Goal: Task Accomplishment & Management: Complete application form

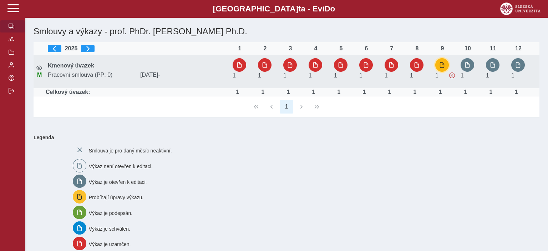
click at [440, 65] on span "button" at bounding box center [442, 65] width 6 height 6
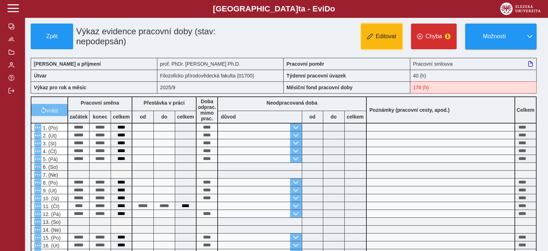
click at [386, 36] on span "Editovat" at bounding box center [386, 36] width 21 height 6
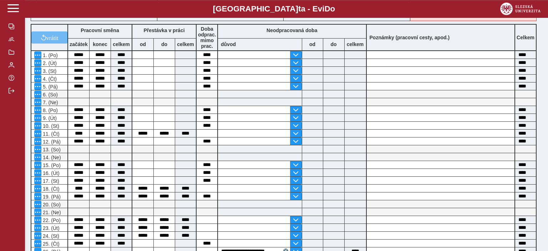
scroll to position [188, 0]
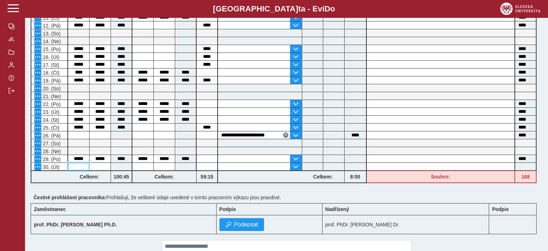
click at [77, 166] on input at bounding box center [78, 166] width 21 height 7
type input "*****"
click at [95, 165] on input at bounding box center [100, 166] width 21 height 7
type input "*****"
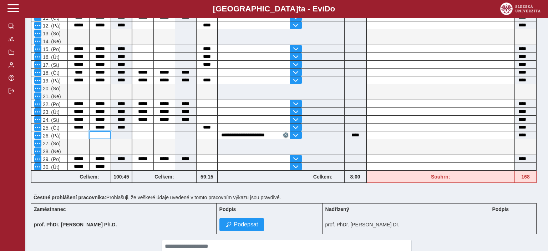
type input "*****"
click at [96, 134] on input at bounding box center [100, 134] width 21 height 7
click at [139, 164] on input at bounding box center [142, 166] width 21 height 7
type input "*****"
click at [166, 164] on input at bounding box center [164, 166] width 21 height 7
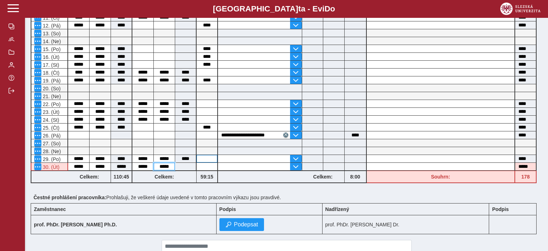
type input "*****"
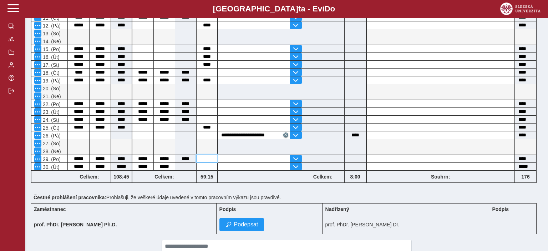
type input "****"
click at [203, 158] on input at bounding box center [207, 158] width 21 height 7
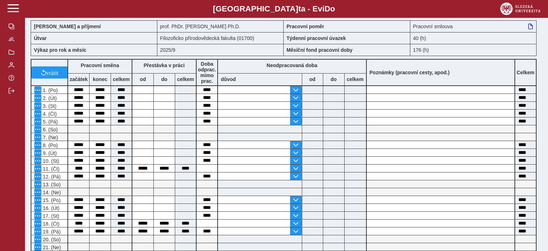
scroll to position [0, 0]
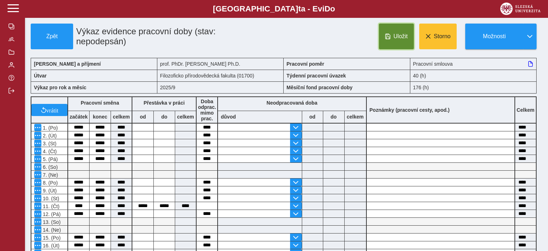
click at [396, 36] on span "Uložit" at bounding box center [400, 36] width 14 height 6
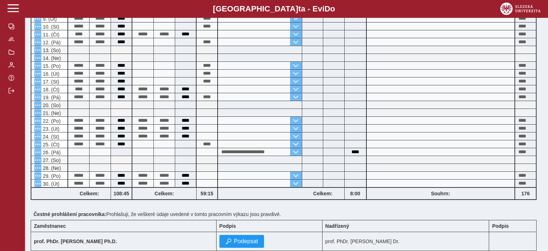
scroll to position [188, 0]
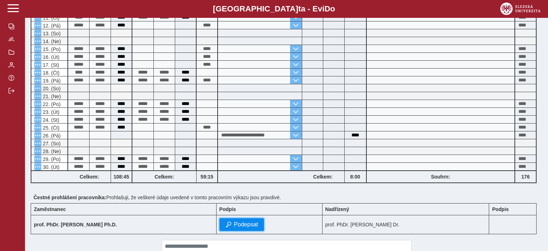
click at [234, 223] on span "Podepsat" at bounding box center [246, 224] width 24 height 6
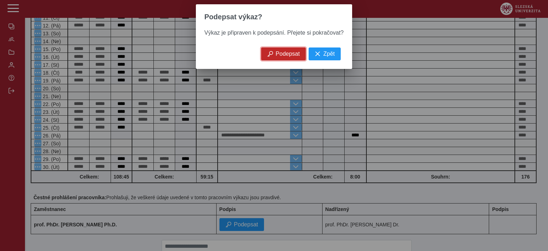
click at [288, 60] on button "Podepsat" at bounding box center [283, 53] width 45 height 13
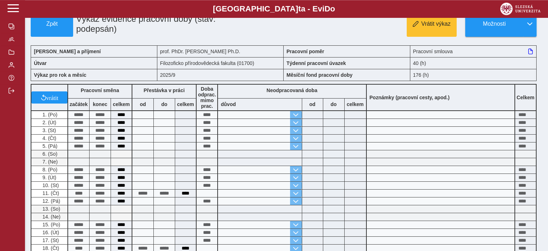
scroll to position [0, 0]
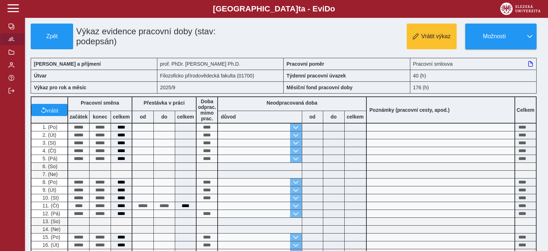
click at [13, 42] on span "button" at bounding box center [12, 39] width 6 height 6
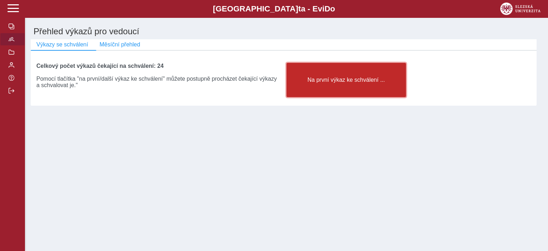
click at [347, 81] on span "Na první výkaz ke schválení ..." at bounding box center [346, 80] width 107 height 6
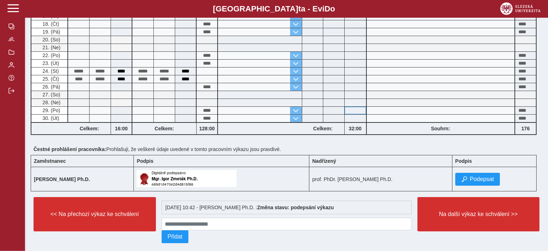
scroll to position [248, 0]
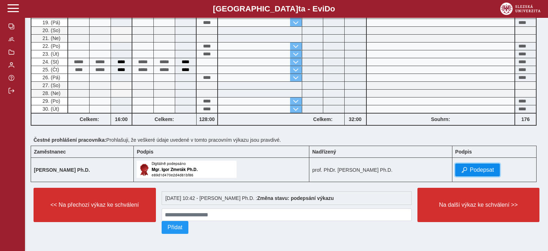
click at [472, 167] on span "Podepsat" at bounding box center [482, 170] width 24 height 6
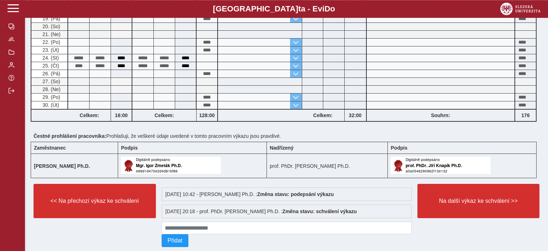
scroll to position [265, 0]
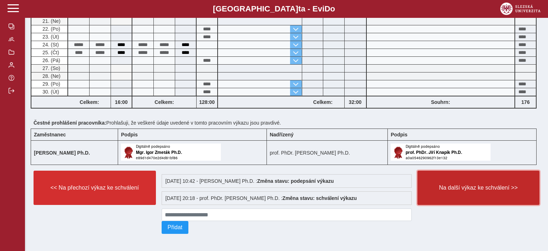
click at [469, 184] on span "Na další výkaz ke schválení >>" at bounding box center [478, 187] width 110 height 6
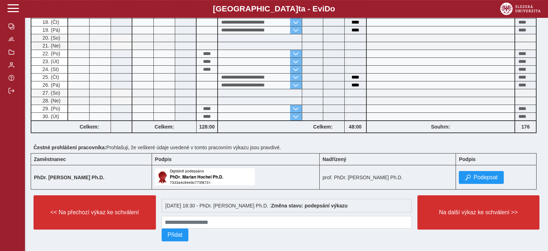
scroll to position [248, 0]
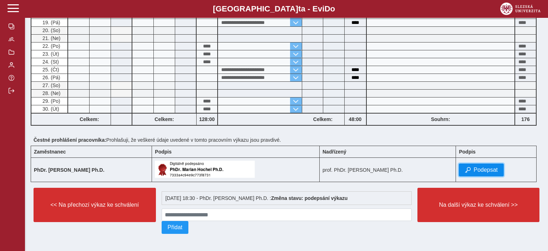
click at [473, 167] on span "Podepsat" at bounding box center [485, 170] width 24 height 6
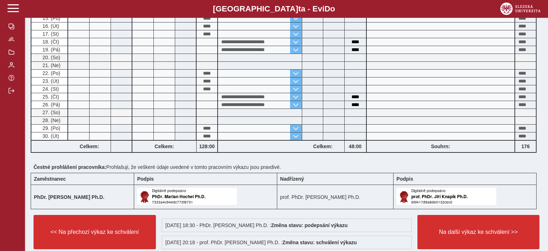
scroll to position [264, 0]
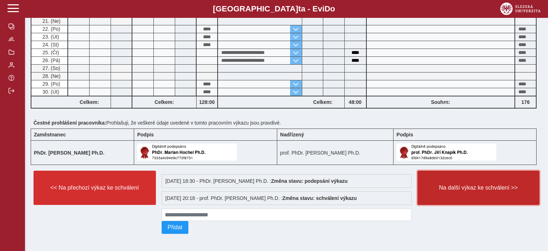
click at [460, 192] on button "Na další výkaz ke schválení >>" at bounding box center [478, 188] width 122 height 34
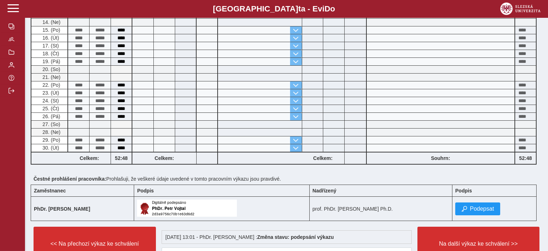
scroll to position [226, 0]
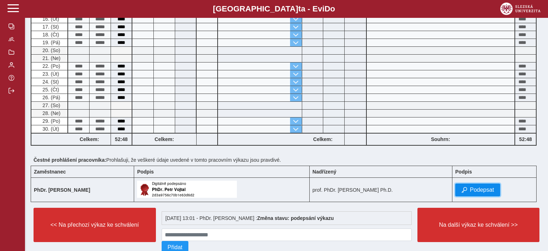
click at [470, 189] on span "Podepsat" at bounding box center [482, 190] width 24 height 6
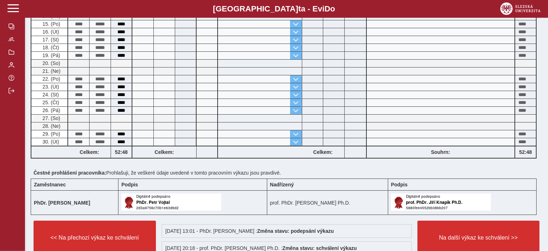
scroll to position [265, 0]
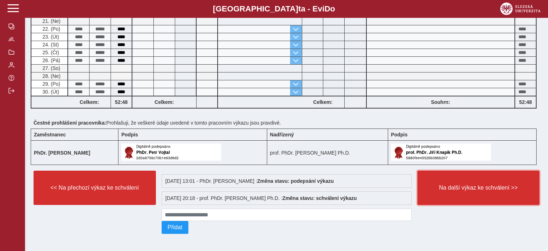
click at [463, 189] on button "Na další výkaz ke schválení >>" at bounding box center [478, 188] width 122 height 34
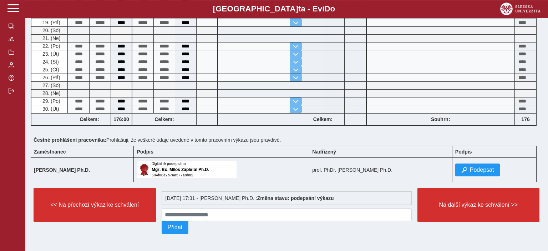
scroll to position [248, 0]
click at [467, 166] on button "Podepsat" at bounding box center [477, 169] width 45 height 13
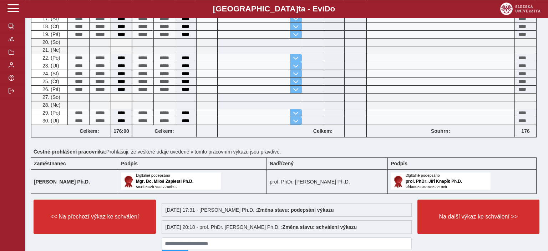
scroll to position [265, 0]
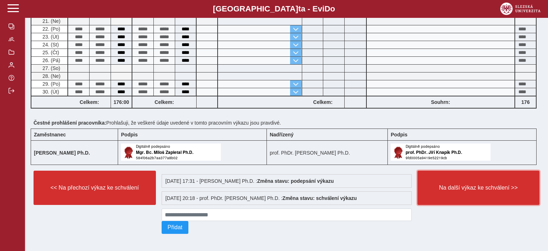
click at [462, 186] on span "Na další výkaz ke schválení >>" at bounding box center [478, 187] width 110 height 6
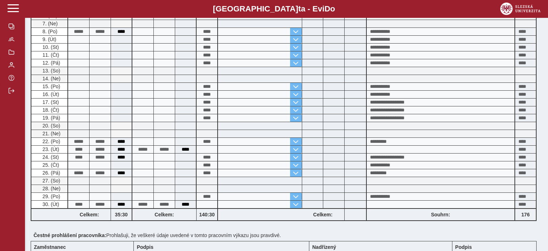
scroll to position [226, 0]
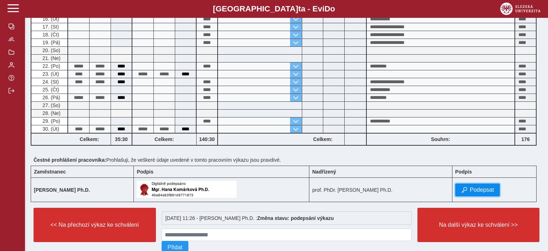
click at [467, 186] on button "Podepsat" at bounding box center [477, 189] width 45 height 13
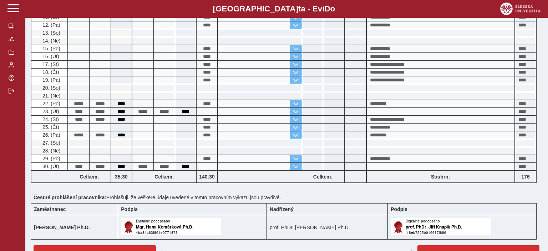
scroll to position [264, 0]
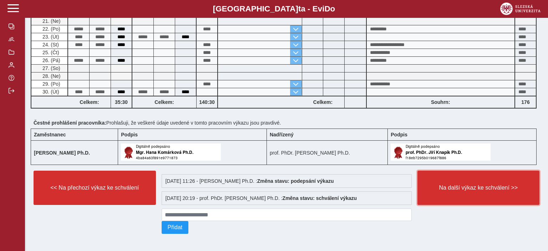
click at [467, 186] on span "Na další výkaz ke schválení >>" at bounding box center [478, 187] width 110 height 6
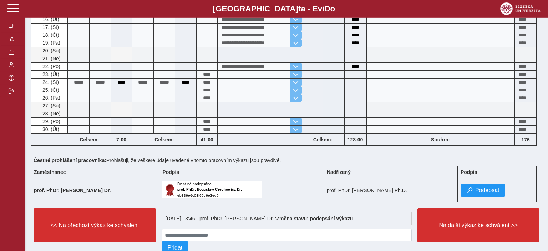
scroll to position [226, 0]
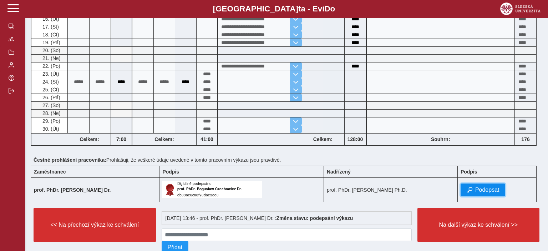
click at [471, 187] on span "button" at bounding box center [470, 190] width 6 height 6
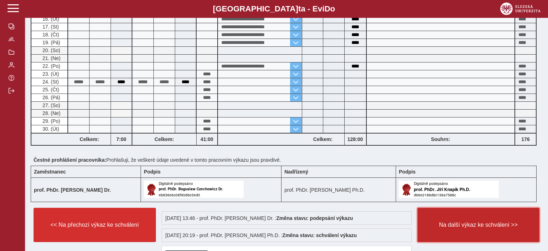
click at [467, 225] on span "Na další výkaz ke schválení >>" at bounding box center [478, 225] width 110 height 6
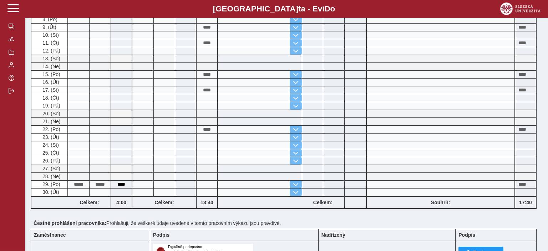
scroll to position [248, 0]
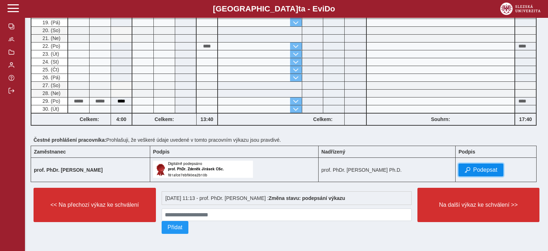
click at [475, 167] on span "Podepsat" at bounding box center [485, 170] width 24 height 6
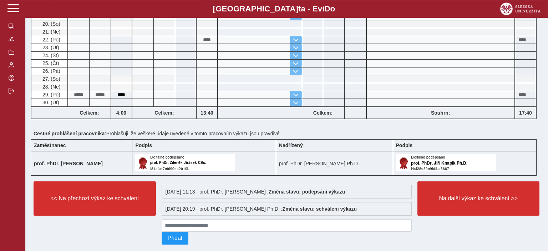
scroll to position [265, 0]
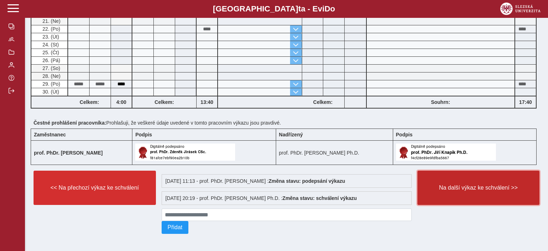
click at [458, 184] on span "Na další výkaz ke schválení >>" at bounding box center [478, 187] width 110 height 6
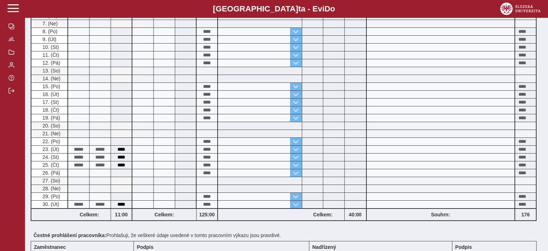
scroll to position [248, 0]
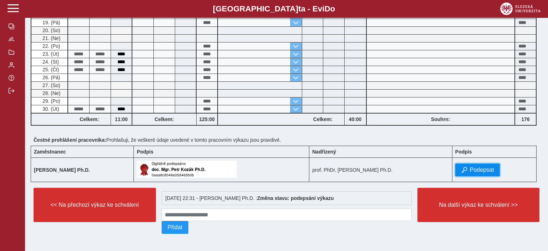
click at [471, 167] on span "Podepsat" at bounding box center [482, 170] width 24 height 6
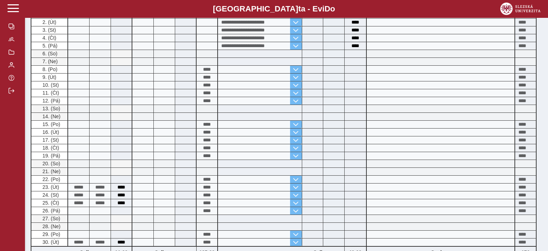
scroll to position [226, 0]
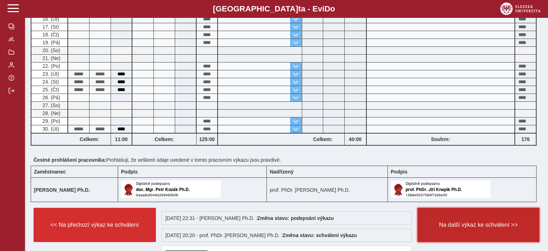
click at [458, 218] on button "Na další výkaz ke schválení >>" at bounding box center [478, 225] width 122 height 34
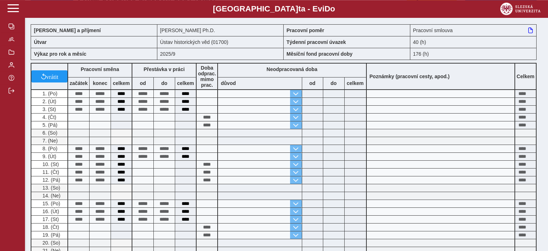
scroll to position [188, 0]
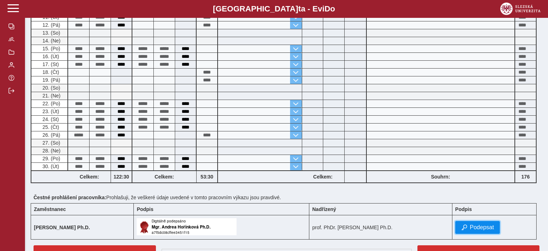
click at [466, 225] on span "button" at bounding box center [464, 227] width 6 height 6
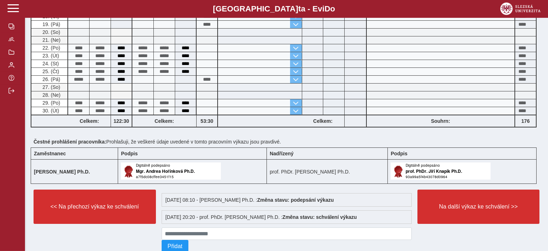
scroll to position [265, 0]
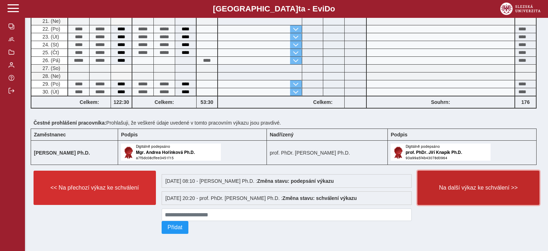
click at [459, 191] on button "Na další výkaz ke schválení >>" at bounding box center [478, 188] width 122 height 34
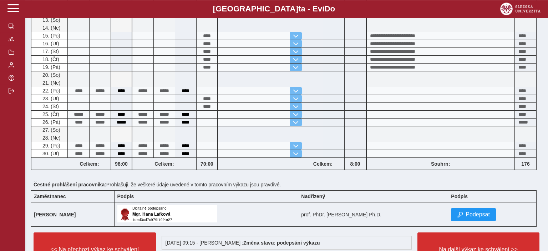
scroll to position [248, 0]
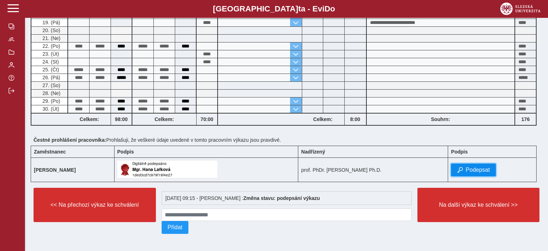
click at [459, 168] on span "button" at bounding box center [460, 170] width 6 height 6
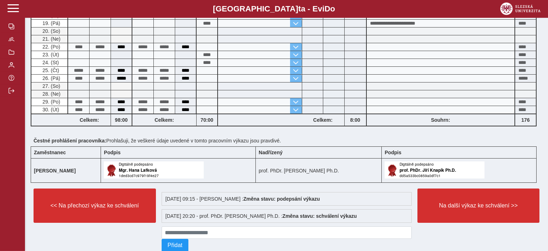
scroll to position [265, 0]
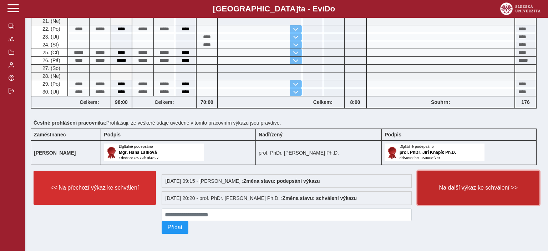
click at [441, 184] on span "Na další výkaz ke schválení >>" at bounding box center [478, 187] width 110 height 6
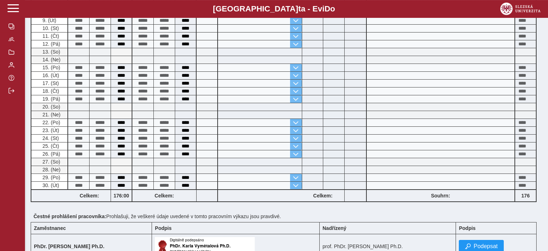
scroll to position [226, 0]
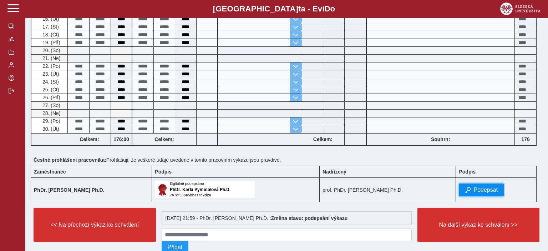
click at [479, 189] on span "Podepsat" at bounding box center [485, 190] width 24 height 6
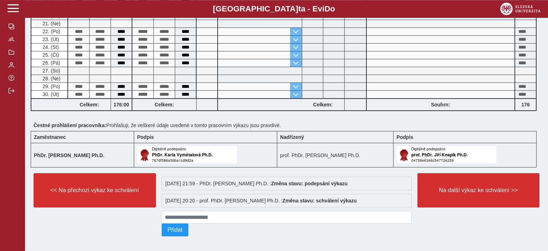
scroll to position [265, 0]
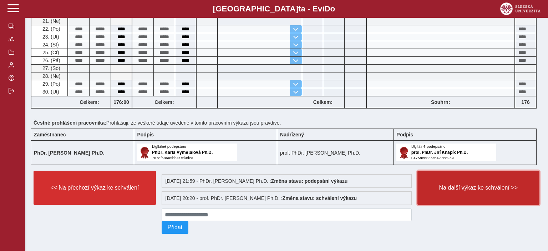
click at [473, 184] on span "Na další výkaz ke schválení >>" at bounding box center [478, 187] width 110 height 6
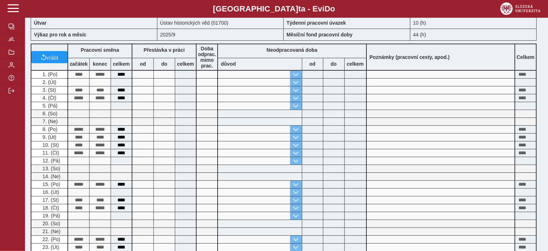
scroll to position [188, 0]
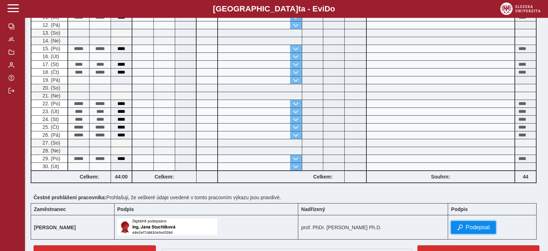
click at [476, 222] on button "Podepsat" at bounding box center [473, 227] width 45 height 13
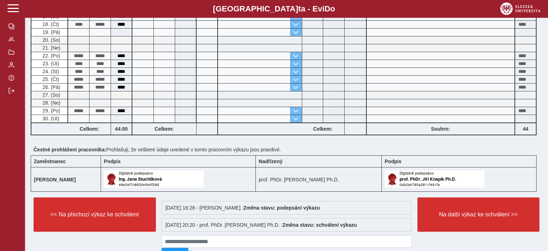
scroll to position [265, 0]
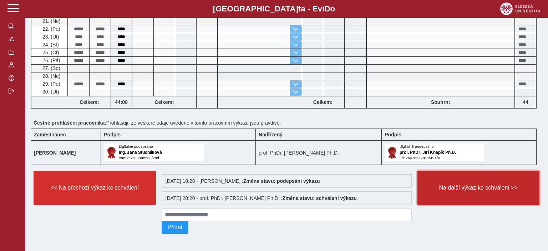
click at [469, 189] on button "Na další výkaz ke schválení >>" at bounding box center [478, 188] width 122 height 34
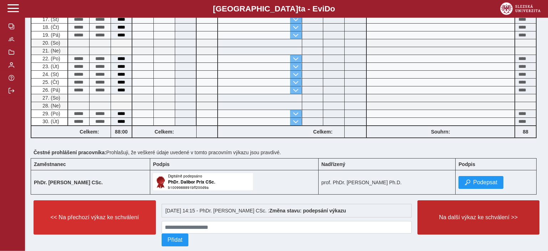
scroll to position [248, 0]
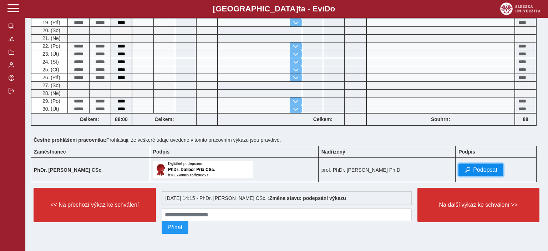
click at [473, 167] on span "Podepsat" at bounding box center [485, 170] width 24 height 6
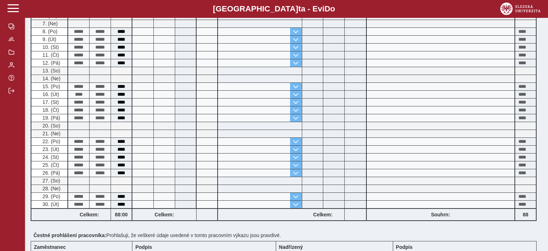
scroll to position [265, 0]
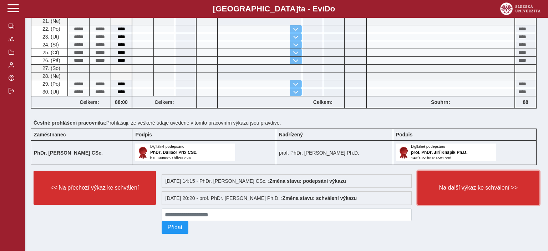
click at [468, 196] on button "Na další výkaz ke schválení >>" at bounding box center [478, 188] width 122 height 34
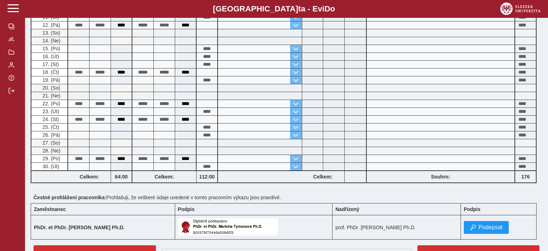
scroll to position [248, 0]
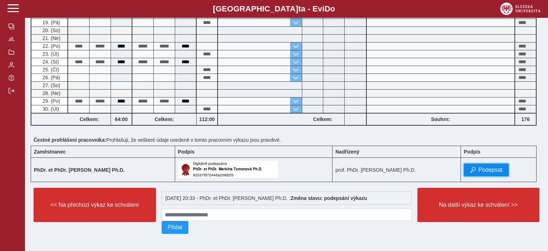
click at [476, 164] on button "Podepsat" at bounding box center [486, 169] width 45 height 13
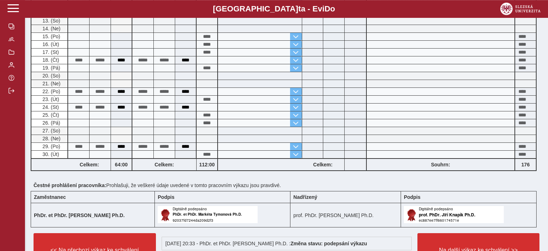
scroll to position [264, 0]
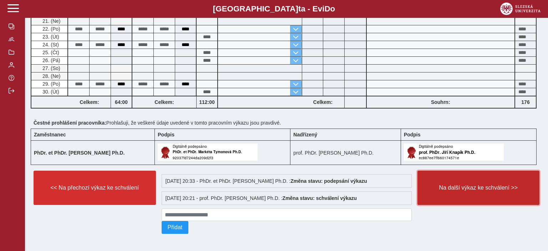
click at [467, 188] on span "Na další výkaz ke schválení >>" at bounding box center [478, 187] width 110 height 6
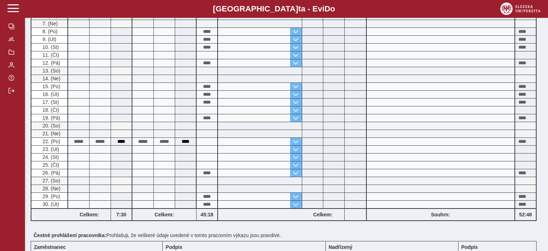
scroll to position [248, 0]
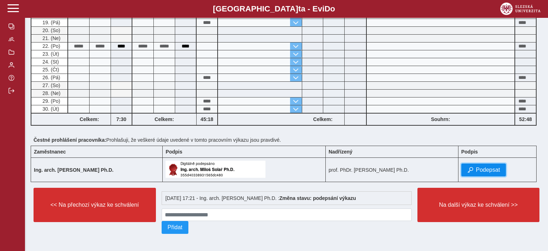
click at [476, 167] on span "Podepsat" at bounding box center [488, 170] width 24 height 6
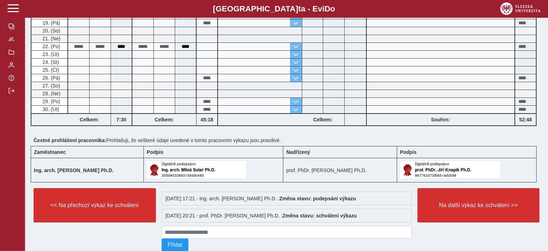
scroll to position [264, 0]
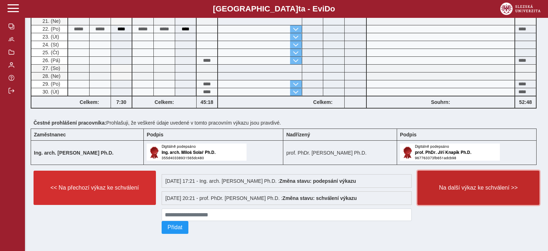
click at [470, 180] on button "Na další výkaz ke schválení >>" at bounding box center [478, 188] width 122 height 34
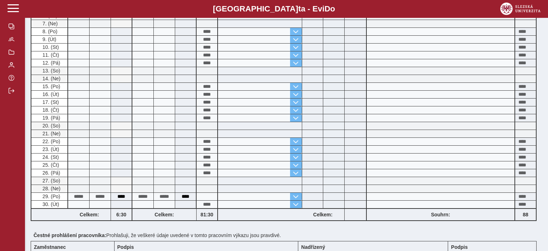
scroll to position [248, 0]
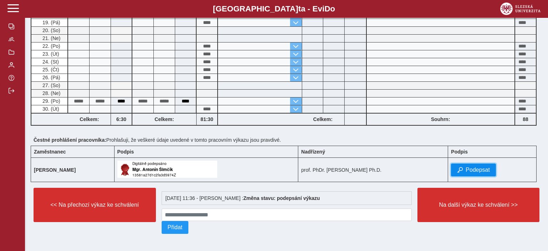
click at [462, 168] on button "Podepsat" at bounding box center [473, 169] width 45 height 13
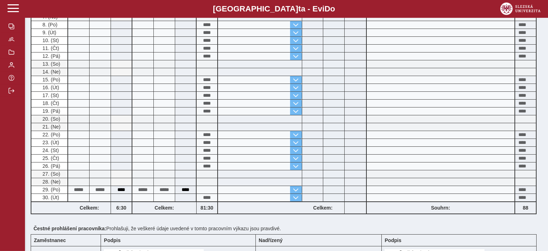
scroll to position [264, 0]
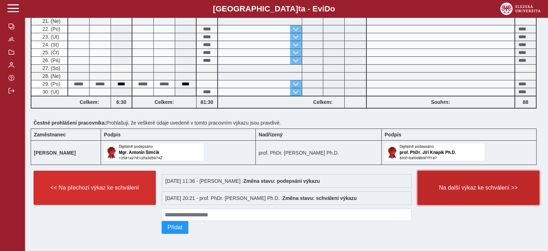
click at [464, 182] on button "Na další výkaz ke schválení >>" at bounding box center [478, 188] width 122 height 34
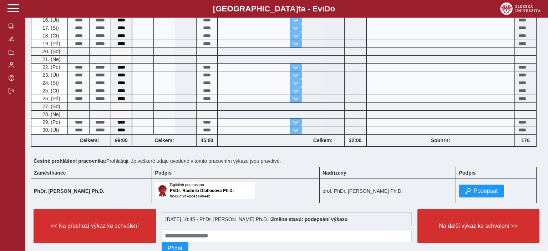
scroll to position [248, 0]
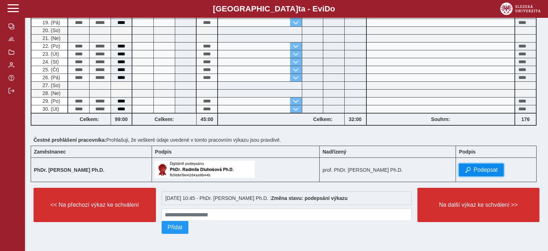
click at [469, 165] on button "Podepsat" at bounding box center [481, 169] width 45 height 13
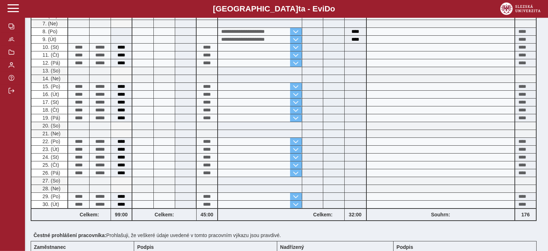
scroll to position [264, 0]
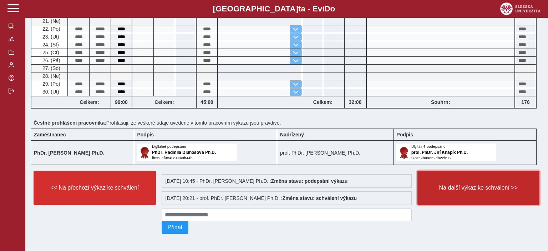
click at [466, 182] on button "Na další výkaz ke schválení >>" at bounding box center [478, 188] width 122 height 34
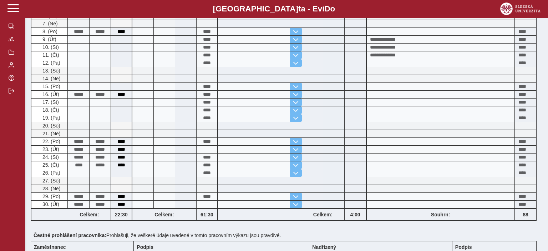
scroll to position [248, 0]
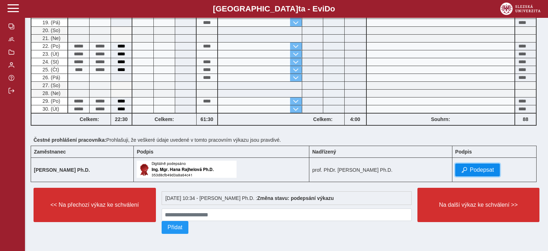
click at [469, 166] on button "Podepsat" at bounding box center [477, 169] width 45 height 13
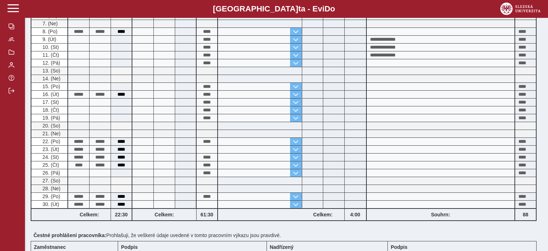
scroll to position [265, 0]
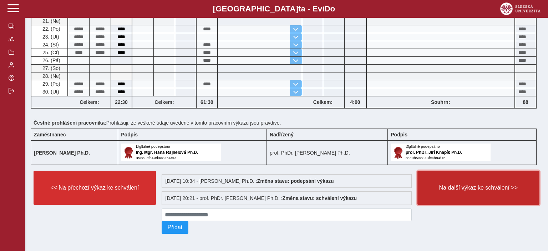
click at [465, 184] on span "Na další výkaz ke schválení >>" at bounding box center [478, 187] width 110 height 6
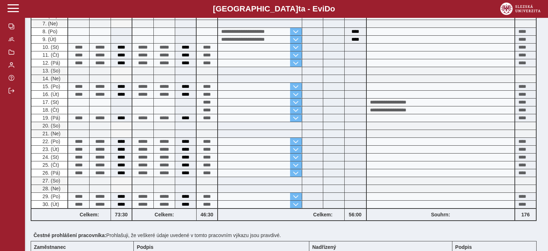
scroll to position [248, 0]
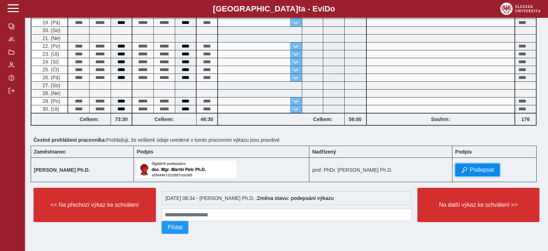
click at [470, 167] on span "Podepsat" at bounding box center [482, 170] width 24 height 6
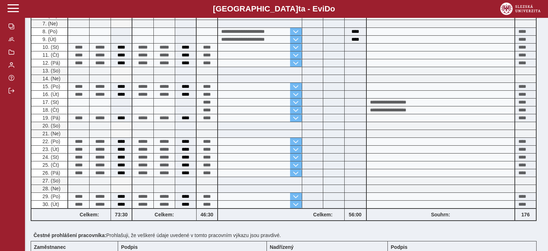
scroll to position [264, 0]
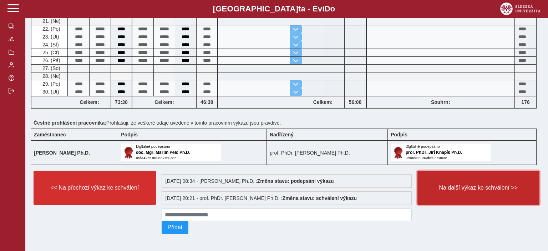
click at [471, 187] on span "Na další výkaz ke schválení >>" at bounding box center [478, 187] width 110 height 6
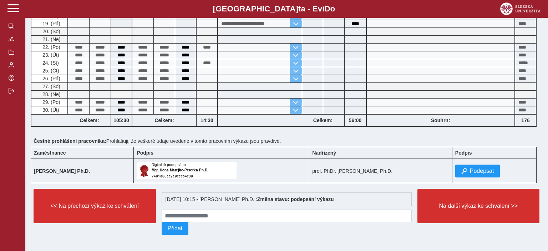
scroll to position [248, 0]
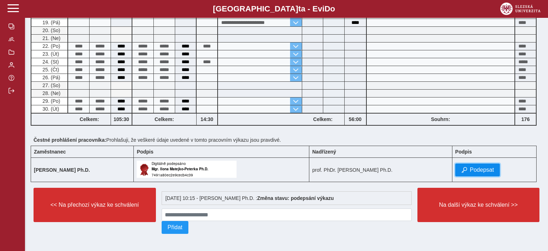
click at [475, 167] on span "Podepsat" at bounding box center [482, 170] width 24 height 6
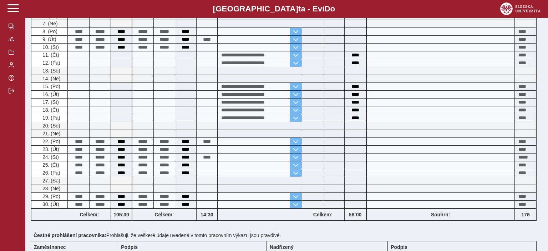
scroll to position [265, 0]
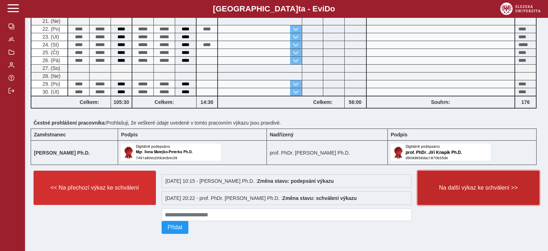
click at [473, 184] on span "Na další výkaz ke schválení >>" at bounding box center [478, 187] width 110 height 6
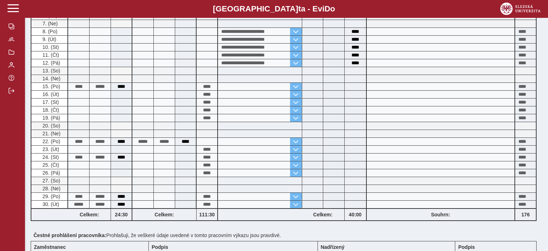
scroll to position [248, 0]
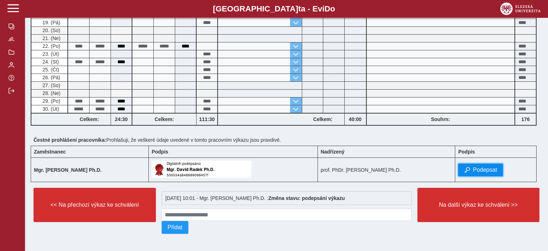
click at [473, 167] on span "Podepsat" at bounding box center [485, 170] width 24 height 6
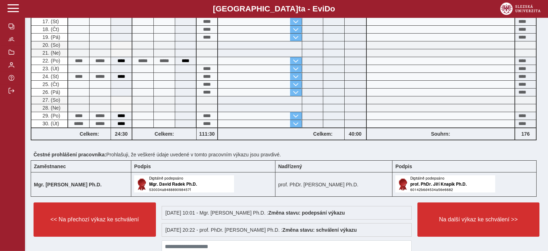
scroll to position [265, 0]
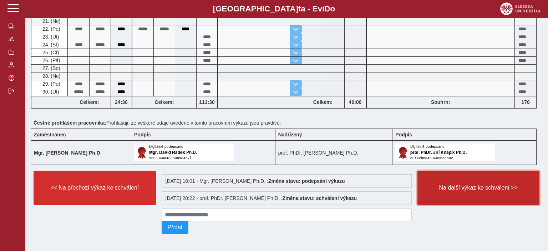
click at [471, 185] on span "Na další výkaz ke schválení >>" at bounding box center [478, 187] width 110 height 6
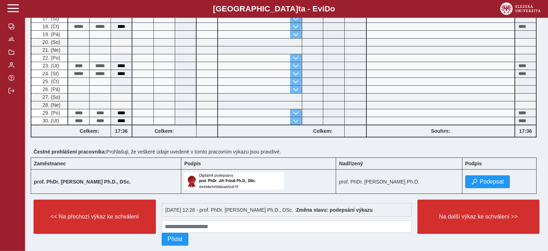
scroll to position [248, 0]
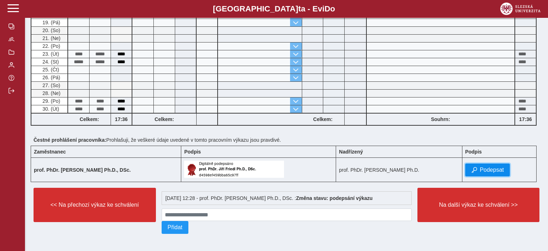
click at [480, 167] on span "Podepsat" at bounding box center [492, 170] width 24 height 6
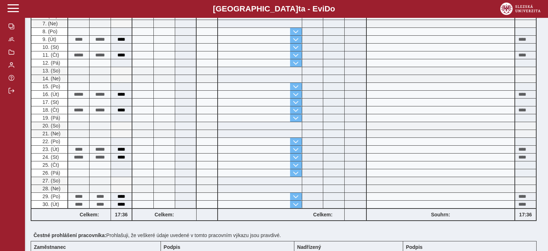
scroll to position [265, 0]
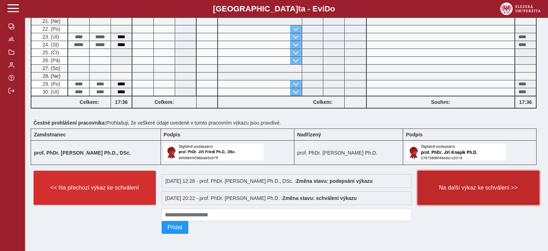
click at [471, 179] on button "Na další výkaz ke schválení >>" at bounding box center [478, 188] width 122 height 34
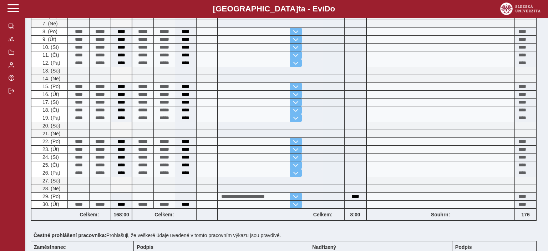
scroll to position [248, 0]
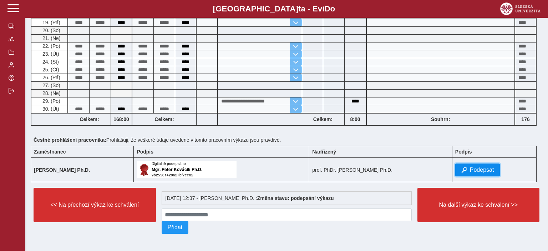
click at [470, 167] on span "Podepsat" at bounding box center [482, 170] width 24 height 6
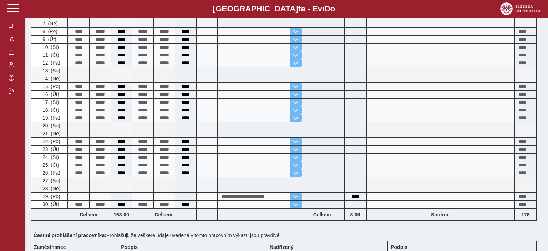
scroll to position [265, 0]
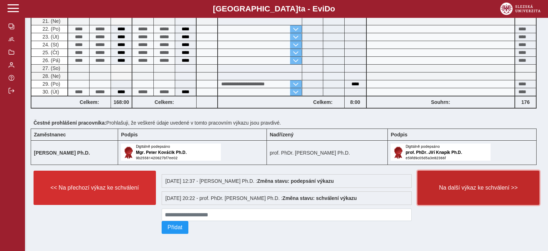
click at [464, 181] on button "Na další výkaz ke schválení >>" at bounding box center [478, 188] width 122 height 34
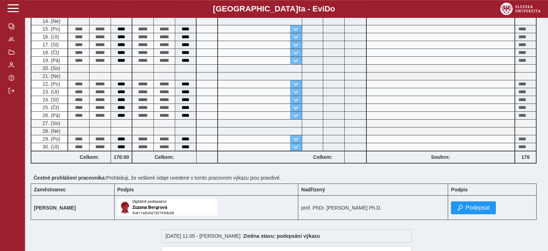
scroll to position [248, 0]
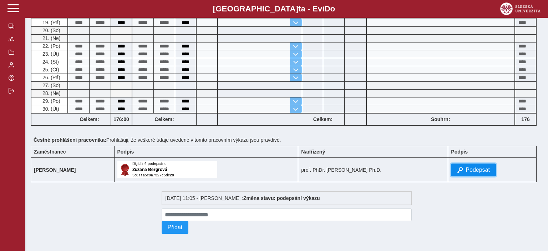
click at [466, 167] on span "Podepsat" at bounding box center [478, 170] width 24 height 6
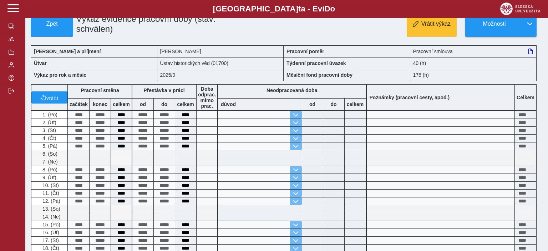
scroll to position [0, 0]
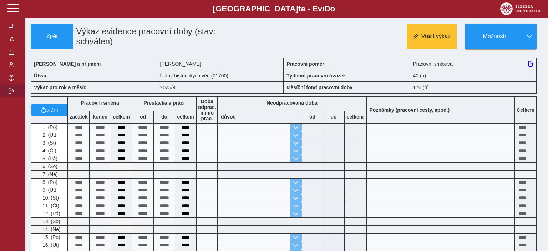
click at [10, 93] on span "button" at bounding box center [12, 91] width 6 height 6
